Goal: Task Accomplishment & Management: Manage account settings

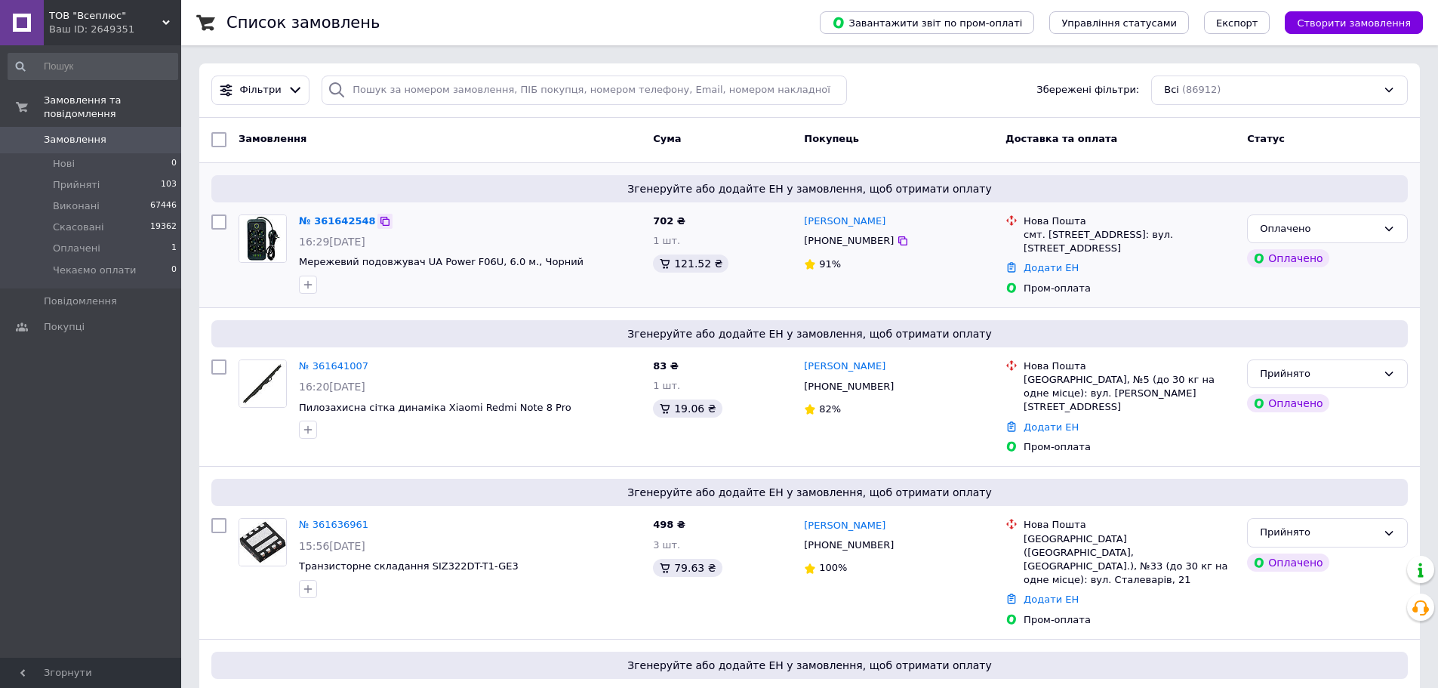
click at [379, 218] on icon at bounding box center [385, 221] width 12 height 12
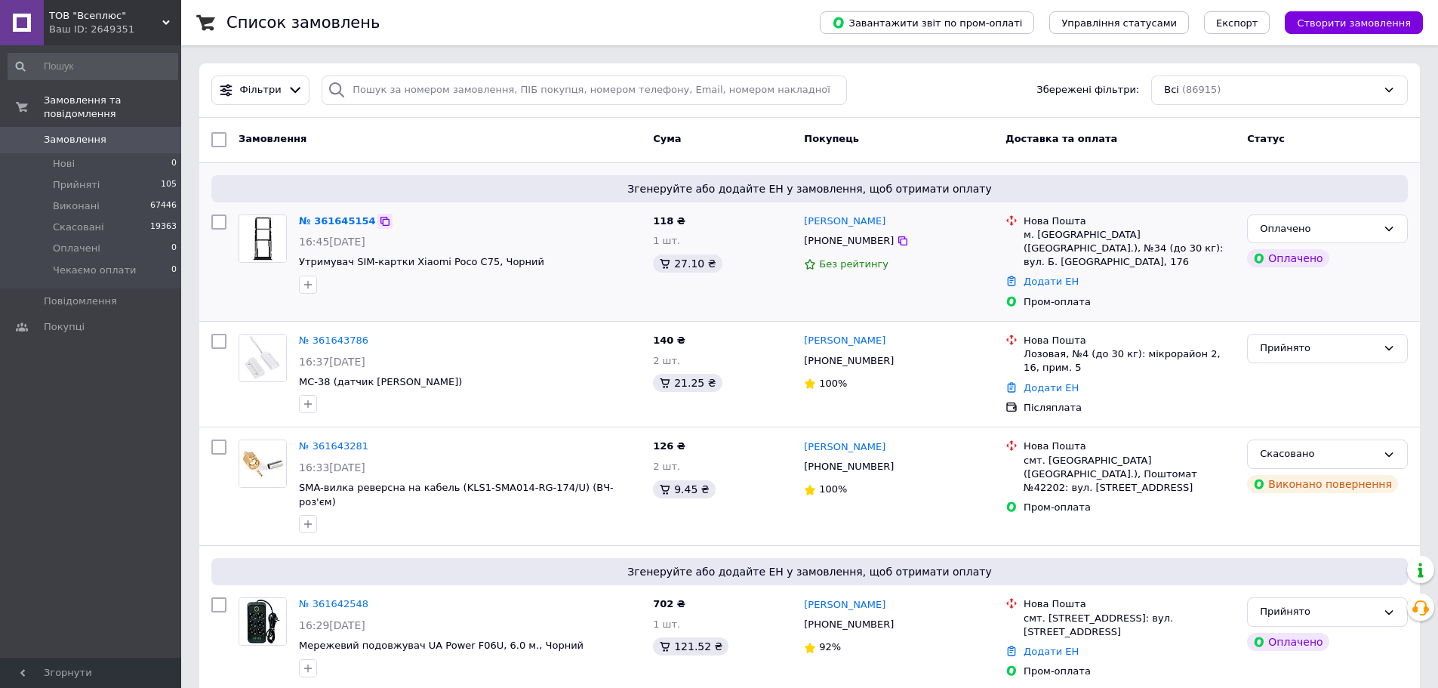
click at [379, 218] on icon at bounding box center [385, 221] width 12 height 12
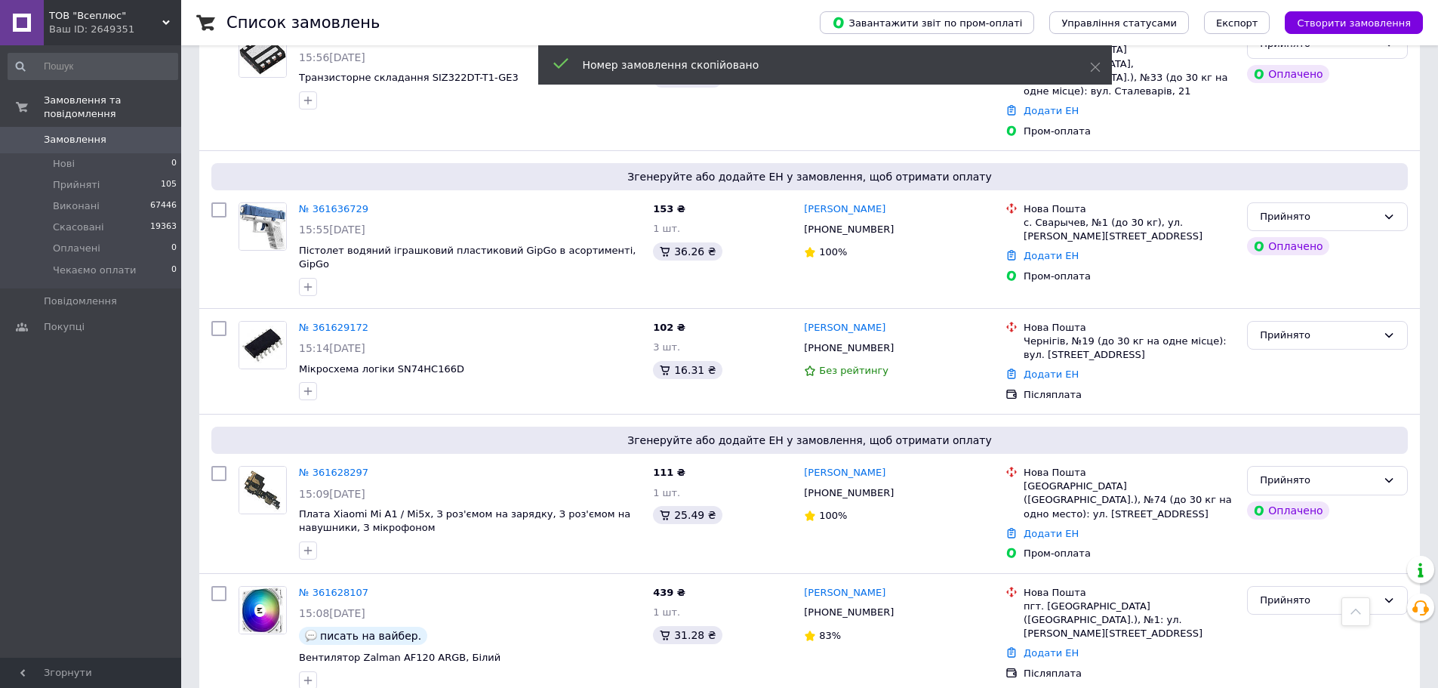
scroll to position [906, 0]
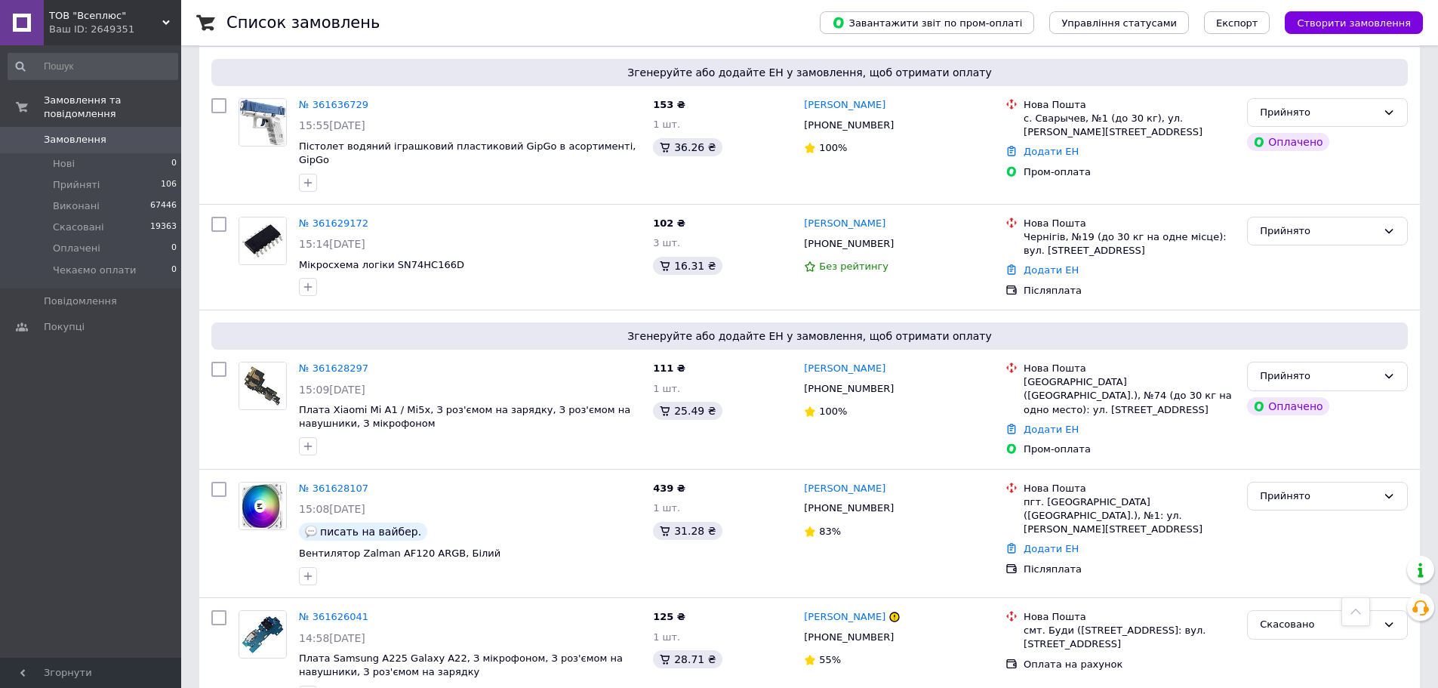
scroll to position [981, 0]
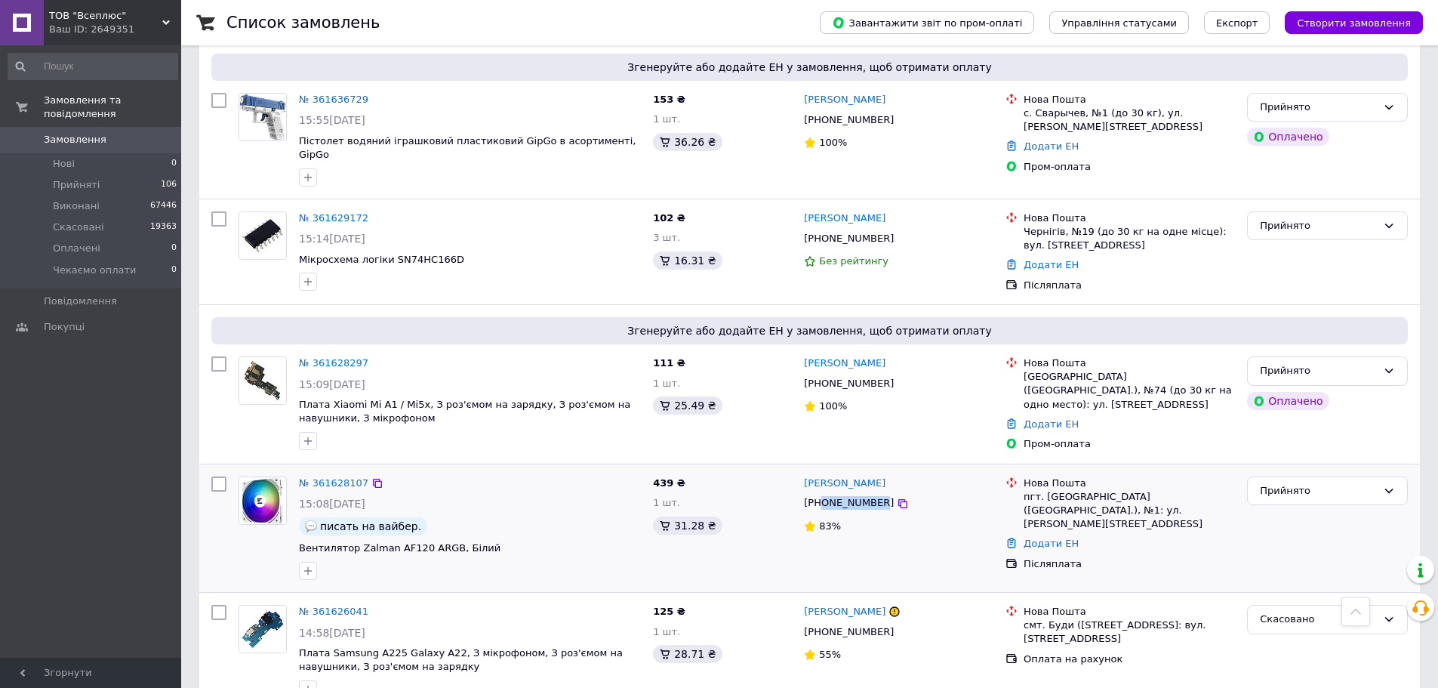
drag, startPoint x: 823, startPoint y: 432, endPoint x: 874, endPoint y: 434, distance: 51.4
click at [874, 493] on div "[PHONE_NUMBER]" at bounding box center [849, 503] width 96 height 20
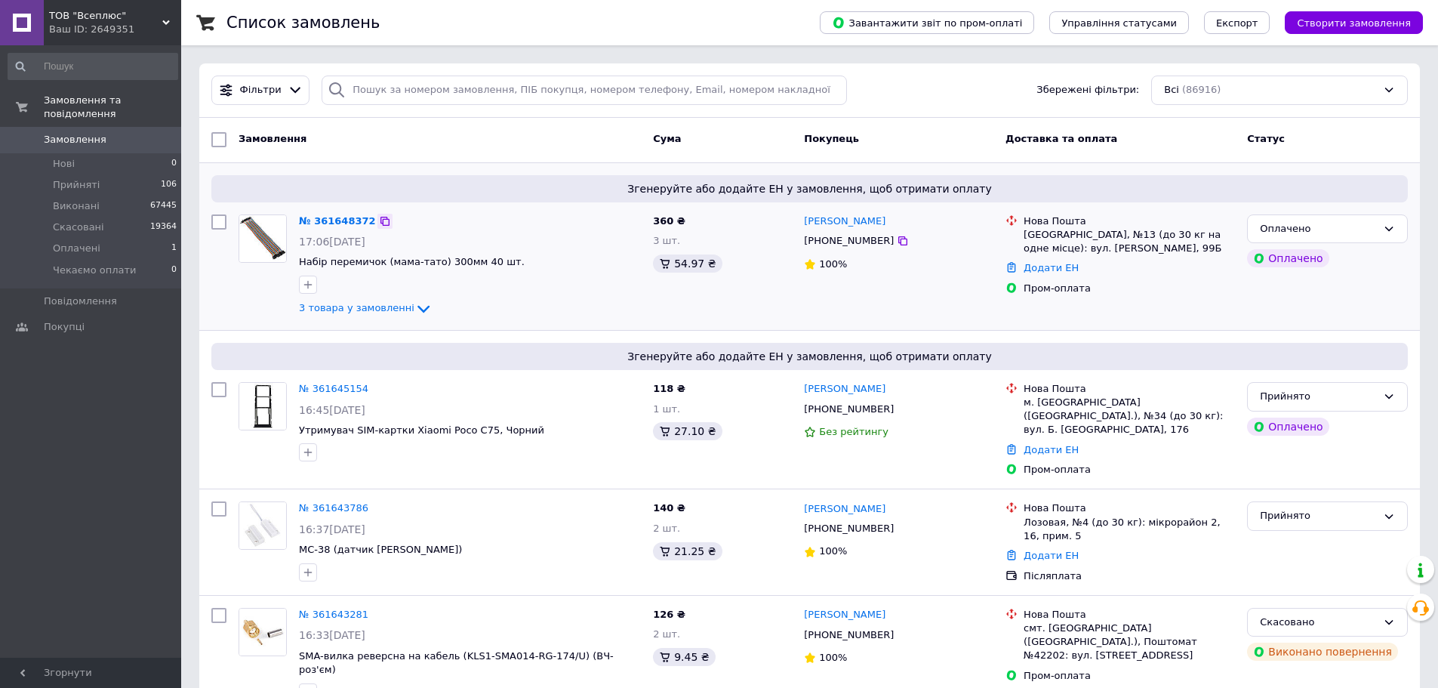
click at [381, 220] on icon at bounding box center [385, 221] width 9 height 9
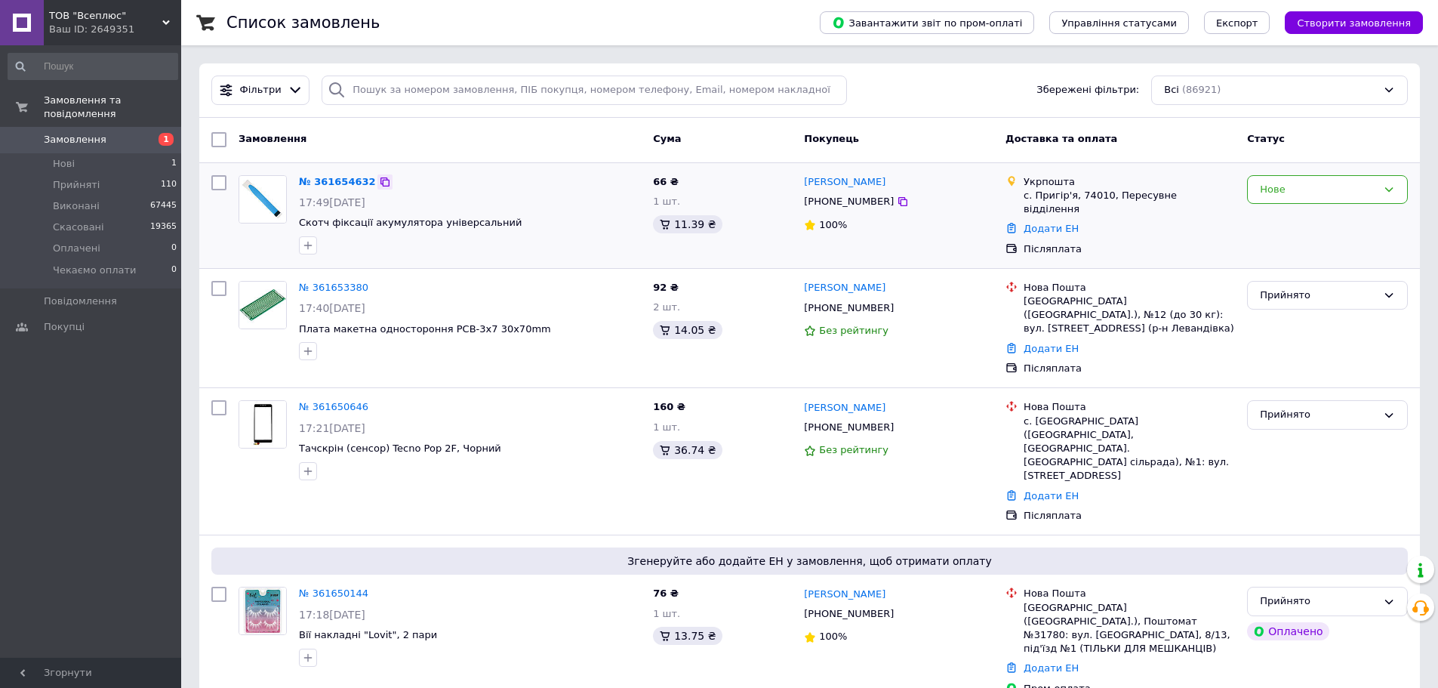
click at [380, 182] on div at bounding box center [384, 181] width 15 height 15
click at [379, 180] on icon at bounding box center [385, 182] width 12 height 12
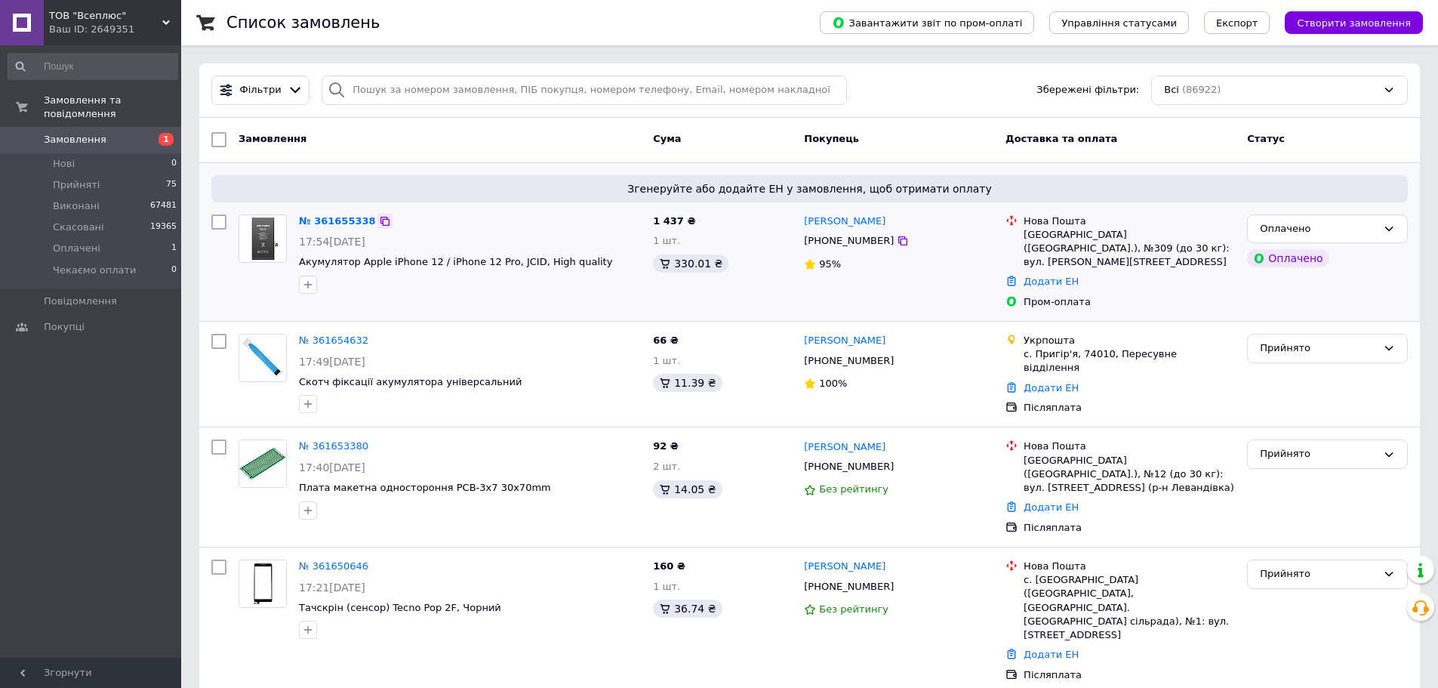
click at [379, 222] on icon at bounding box center [385, 221] width 12 height 12
